Goal: Task Accomplishment & Management: Use online tool/utility

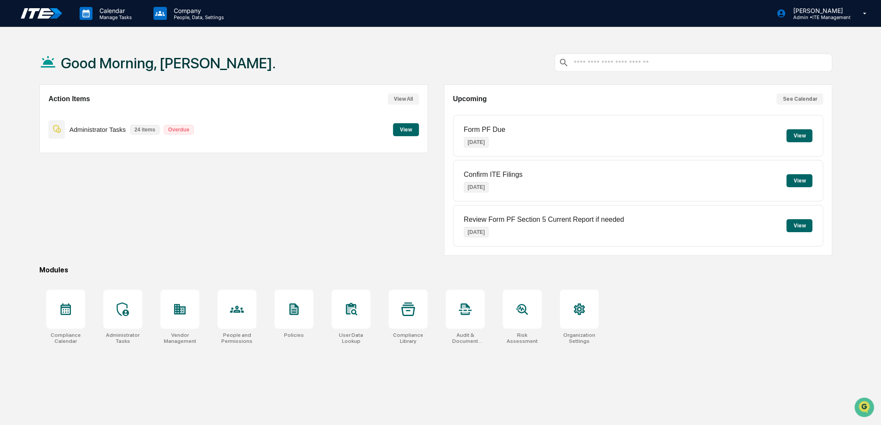
click at [800, 134] on button "View" at bounding box center [799, 135] width 26 height 13
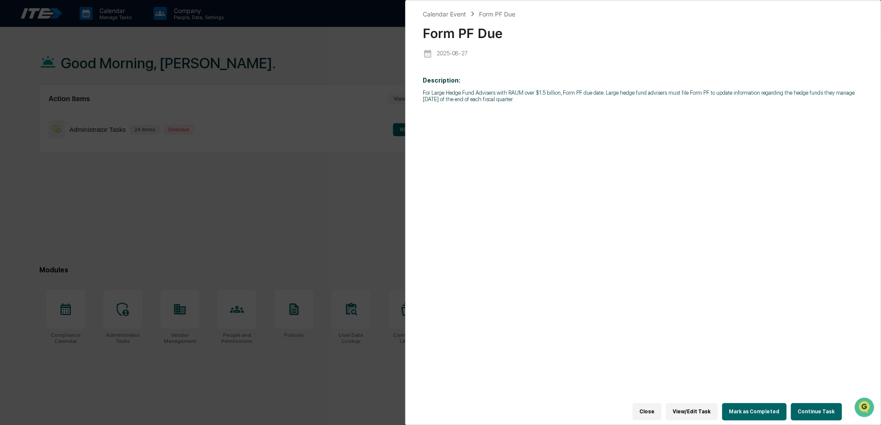
click at [757, 412] on button "Mark as Completed" at bounding box center [754, 411] width 64 height 17
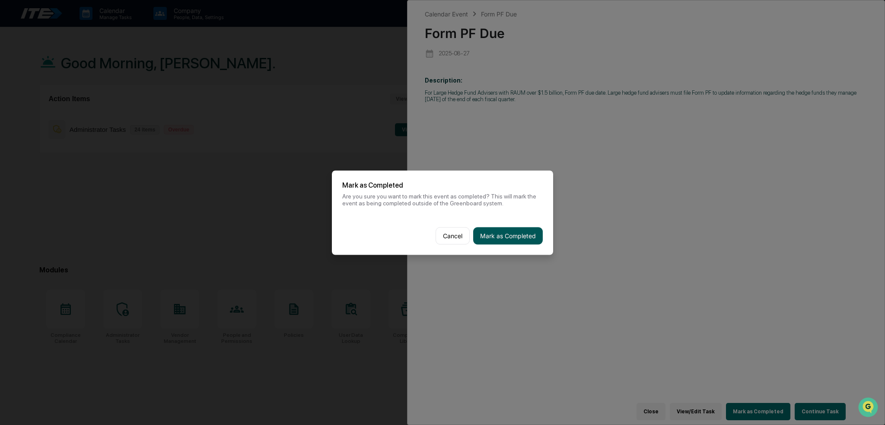
click at [517, 232] on button "Mark as Completed" at bounding box center [508, 235] width 70 height 17
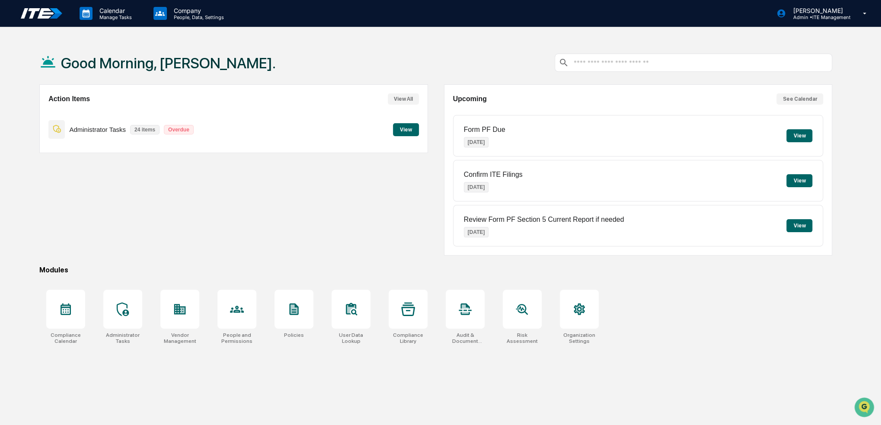
click at [808, 131] on button "View" at bounding box center [799, 135] width 26 height 13
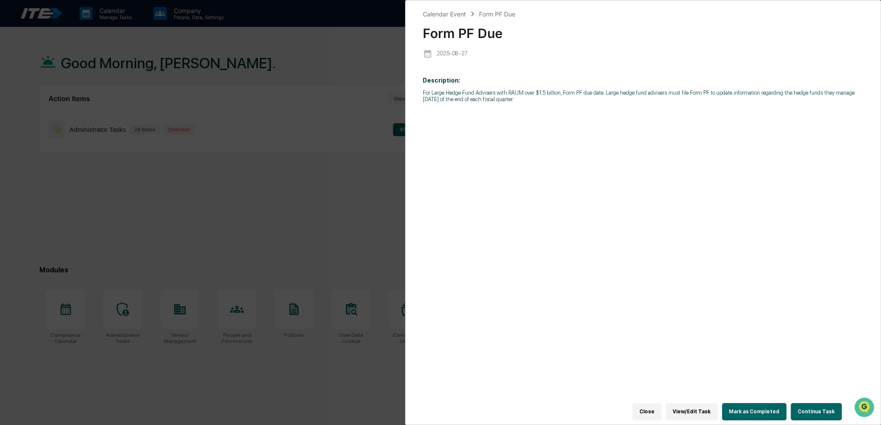
click at [749, 407] on button "Mark as Completed" at bounding box center [754, 411] width 64 height 17
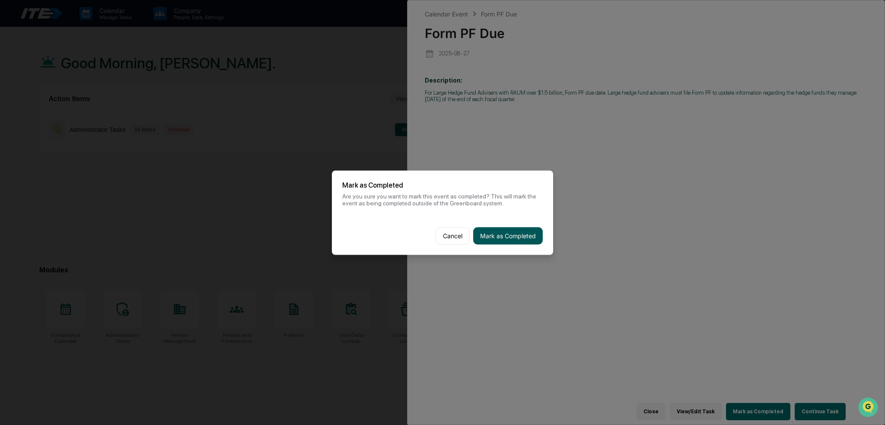
click at [513, 242] on button "Mark as Completed" at bounding box center [508, 235] width 70 height 17
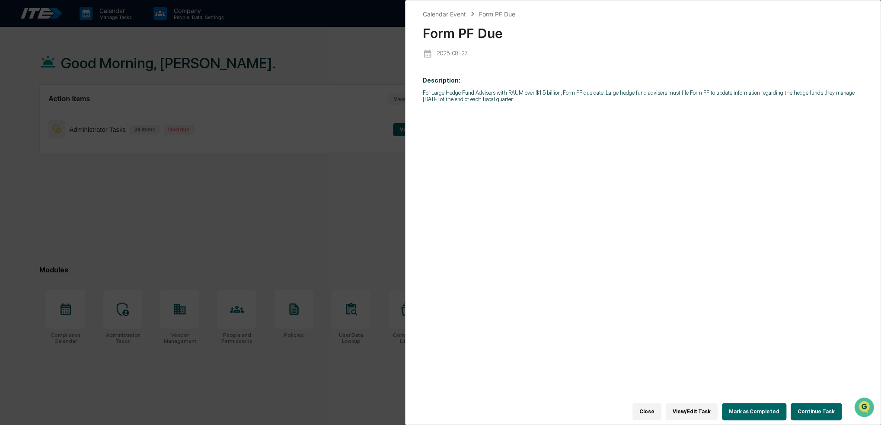
click at [659, 412] on button "Close" at bounding box center [646, 411] width 29 height 17
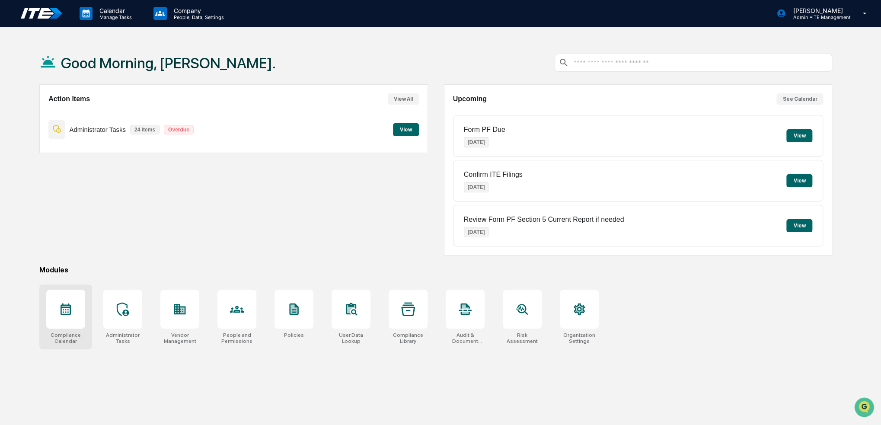
click at [70, 321] on div at bounding box center [65, 309] width 39 height 39
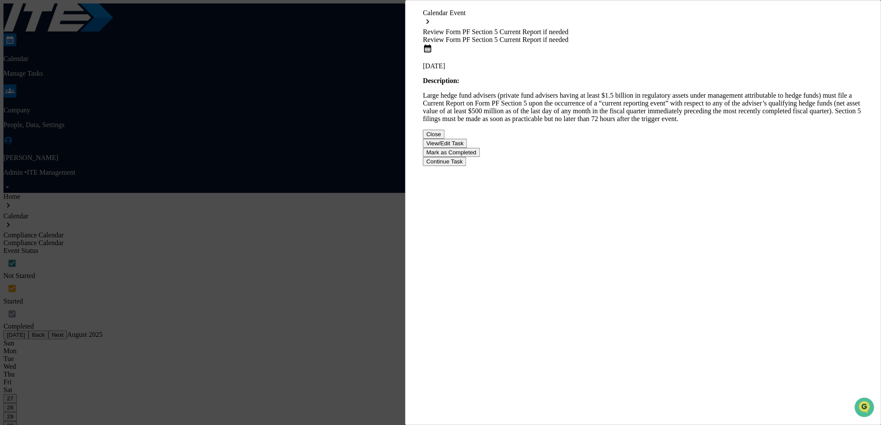
click at [480, 157] on button "Mark as Completed" at bounding box center [451, 152] width 57 height 9
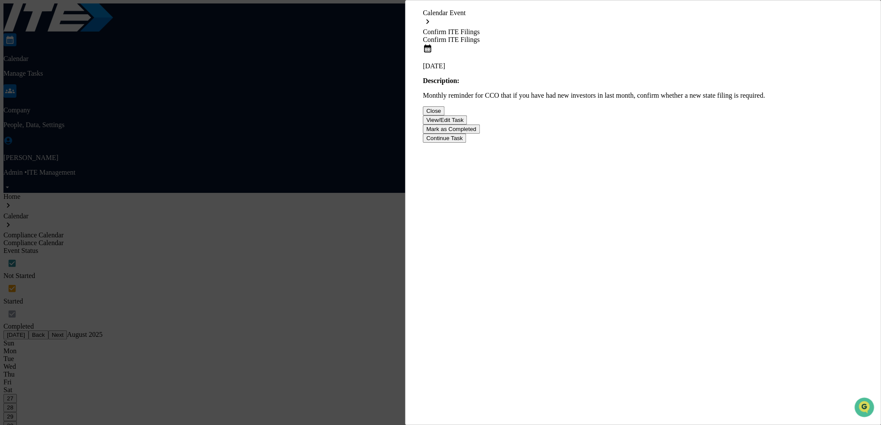
click at [480, 134] on button "Mark as Completed" at bounding box center [451, 128] width 57 height 9
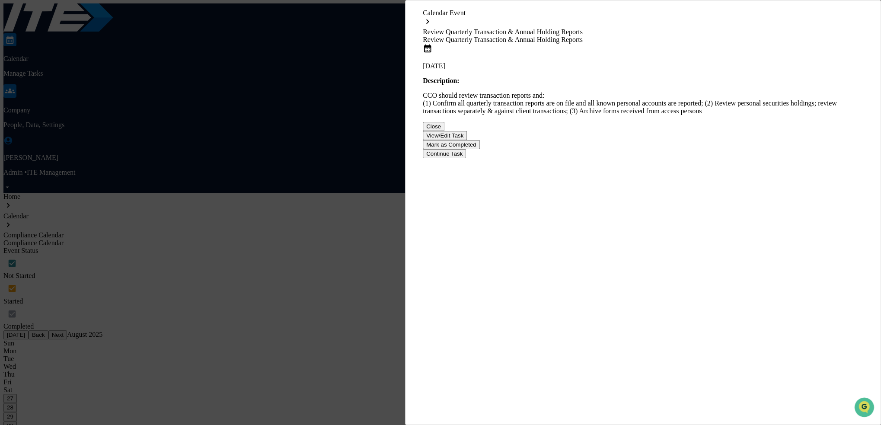
click at [480, 149] on button "Mark as Completed" at bounding box center [451, 144] width 57 height 9
